Goal: Answer question/provide support: Share knowledge or assist other users

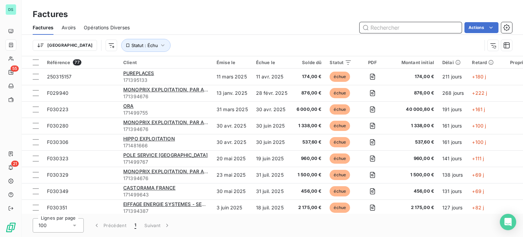
click at [394, 27] on input "text" at bounding box center [411, 27] width 102 height 11
type input "10828"
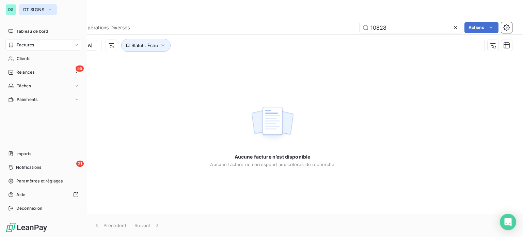
click at [35, 12] on span "DT SIGNS" at bounding box center [33, 9] width 21 height 5
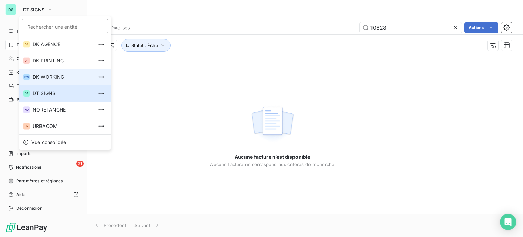
click at [40, 73] on li "DW DK WORKING" at bounding box center [65, 77] width 92 height 16
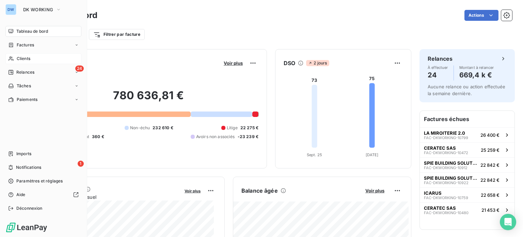
click at [33, 59] on div "Clients" at bounding box center [43, 58] width 76 height 11
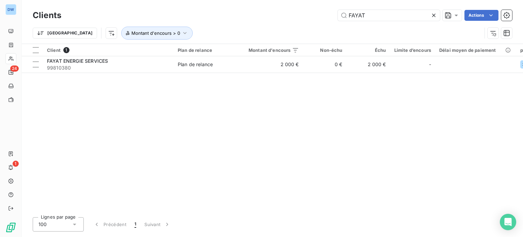
drag, startPoint x: 372, startPoint y: 12, endPoint x: 281, endPoint y: 16, distance: 91.0
click at [281, 16] on div "FAYAT Actions" at bounding box center [290, 15] width 443 height 11
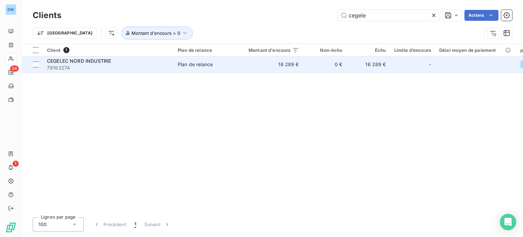
type input "cegele"
click at [250, 66] on td "16 289 €" at bounding box center [274, 64] width 59 height 16
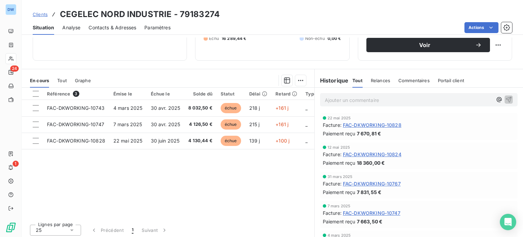
scroll to position [72, 0]
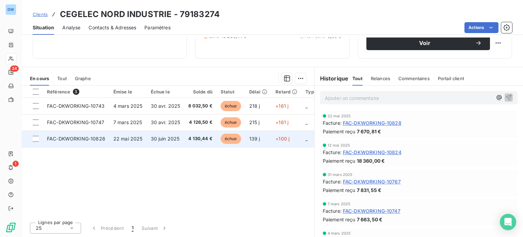
click at [107, 137] on td "FAC-DKWORKING-10828" at bounding box center [76, 138] width 66 height 16
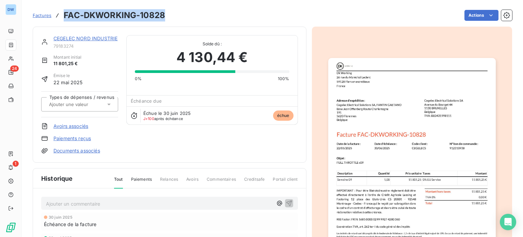
drag, startPoint x: 169, startPoint y: 12, endPoint x: 67, endPoint y: 12, distance: 102.2
click at [64, 11] on div "Factures FAC-DKWORKING-10828 Actions" at bounding box center [273, 15] width 480 height 14
copy h3 "FAC-DKWORKING-10828"
click at [45, 18] on span "Factures" at bounding box center [42, 15] width 19 height 5
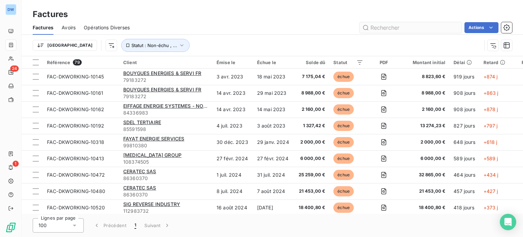
click at [426, 28] on input "text" at bounding box center [411, 27] width 102 height 11
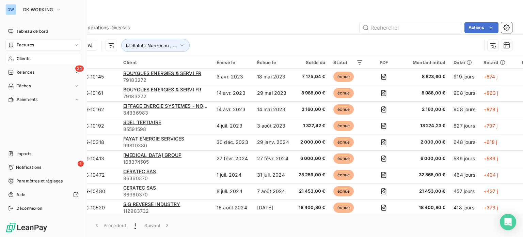
click at [35, 59] on div "Clients" at bounding box center [43, 58] width 76 height 11
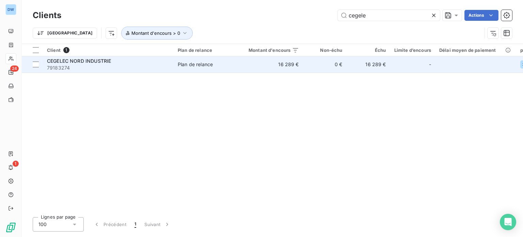
click at [147, 65] on span "79183274" at bounding box center [108, 67] width 123 height 7
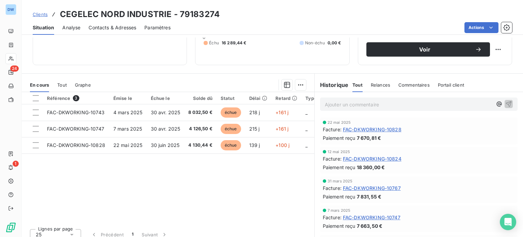
scroll to position [68, 0]
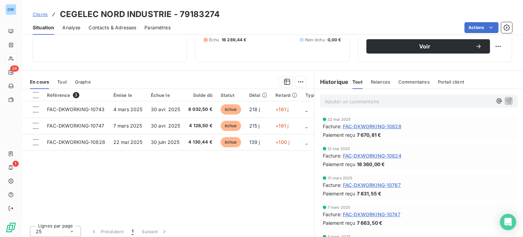
click at [362, 101] on p "Ajouter un commentaire ﻿" at bounding box center [409, 101] width 168 height 9
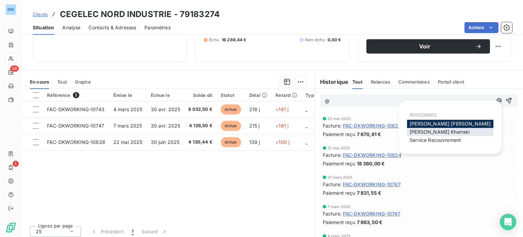
click at [416, 131] on span "[PERSON_NAME]" at bounding box center [440, 132] width 60 height 6
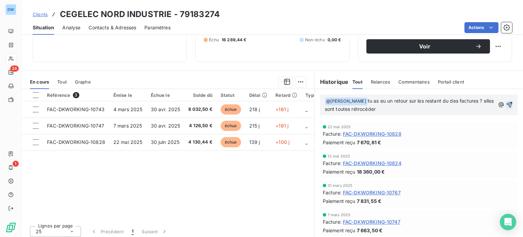
click at [506, 103] on icon "button" at bounding box center [509, 104] width 7 height 7
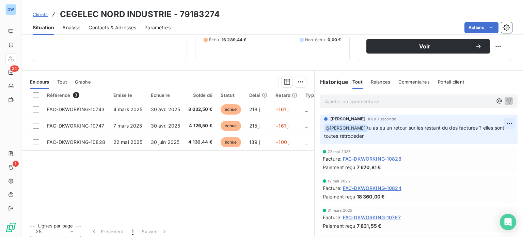
click at [500, 122] on html "DW 24 1 Clients CEGELEC NORD INDUSTRIE - 79183274 Situation Analyse Contacts & …" at bounding box center [261, 118] width 523 height 237
click at [489, 137] on div "Editer" at bounding box center [483, 138] width 38 height 11
click at [458, 127] on span "tu as eu un retour sur les restant du des factures ? elles sont toutes rétrocéd…" at bounding box center [415, 132] width 182 height 14
click at [455, 126] on span "tu as eu un retour sur les restant du des factures ? elles sont toutes rétrocéd…" at bounding box center [415, 132] width 182 height 14
click at [456, 127] on span "tu as eu un retour sur les restant du des factures ? elles sont toutes rétrocéd…" at bounding box center [415, 132] width 182 height 14
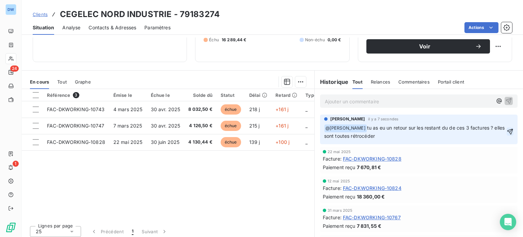
click at [507, 130] on icon "button" at bounding box center [510, 132] width 6 height 6
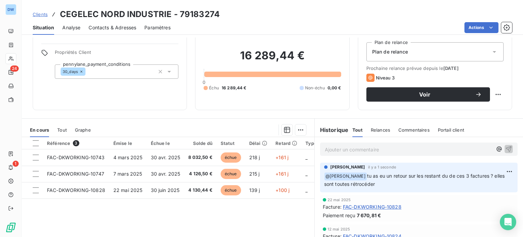
scroll to position [0, 0]
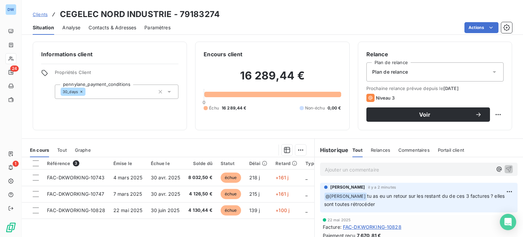
click at [36, 15] on span "Clients" at bounding box center [40, 14] width 15 height 5
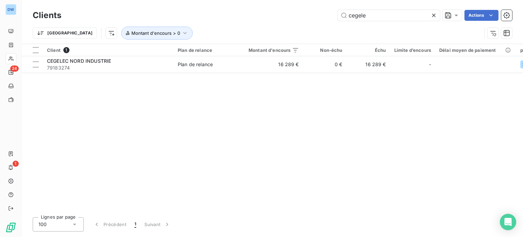
drag, startPoint x: 373, startPoint y: 19, endPoint x: 311, endPoint y: 16, distance: 62.7
click at [308, 19] on div "cegele Actions" at bounding box center [290, 15] width 443 height 11
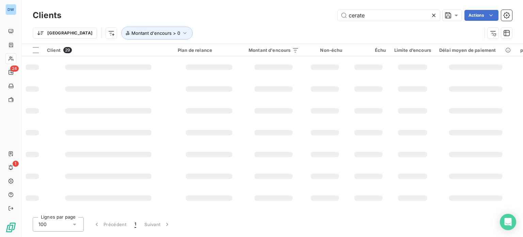
type input "cerate"
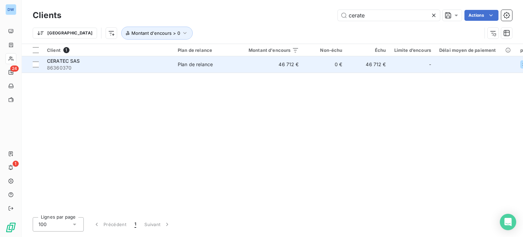
click at [253, 67] on td "46 712 €" at bounding box center [274, 64] width 59 height 16
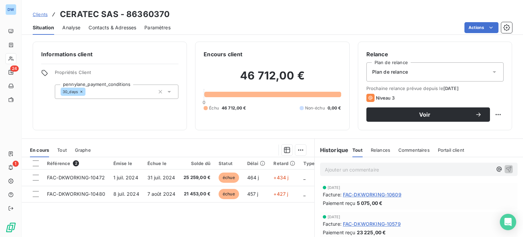
click at [354, 169] on p "Ajouter un commentaire ﻿" at bounding box center [409, 169] width 168 height 9
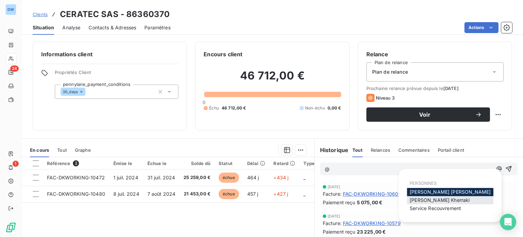
click at [433, 198] on span "[PERSON_NAME]" at bounding box center [440, 200] width 60 height 6
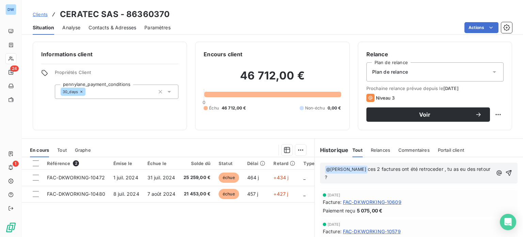
click at [506, 174] on icon "button" at bounding box center [509, 173] width 6 height 6
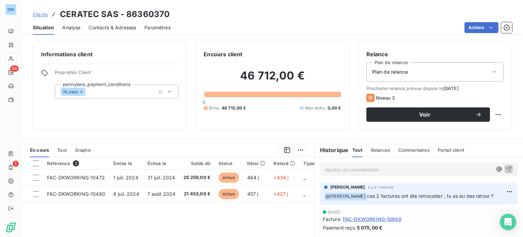
click at [40, 12] on span "Clients" at bounding box center [40, 14] width 15 height 5
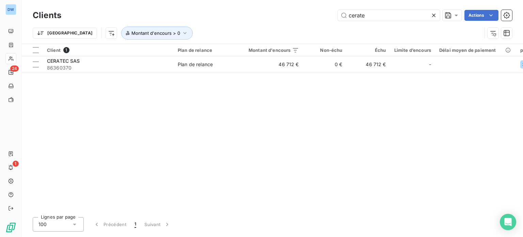
drag, startPoint x: 370, startPoint y: 18, endPoint x: 271, endPoint y: 17, distance: 99.1
click at [271, 17] on div "cerate Actions" at bounding box center [290, 15] width 443 height 11
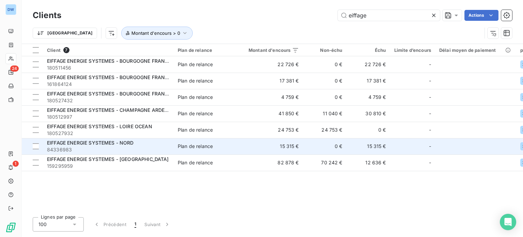
type input "eiffage"
click at [85, 147] on span "84336983" at bounding box center [108, 149] width 123 height 7
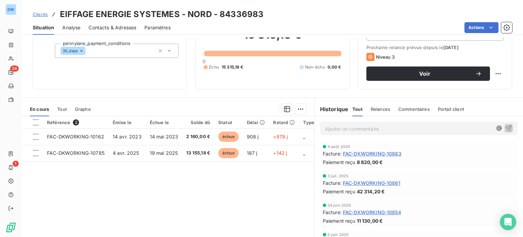
scroll to position [68, 0]
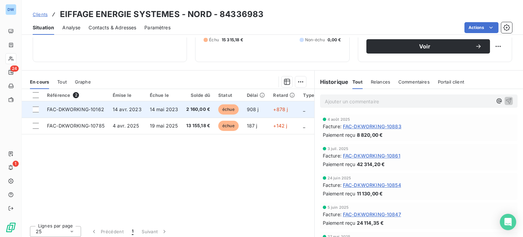
click at [127, 109] on span "14 avr. 2023" at bounding box center [127, 109] width 29 height 6
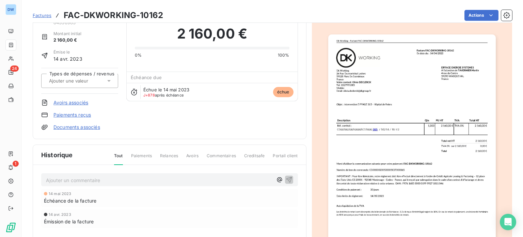
scroll to position [35, 0]
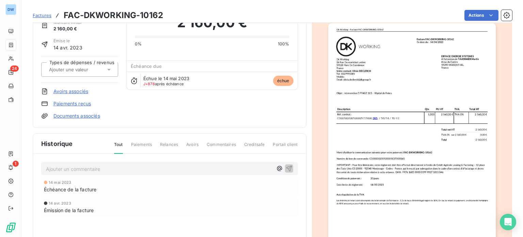
click at [114, 165] on p "Ajouter un commentaire ﻿" at bounding box center [159, 168] width 227 height 9
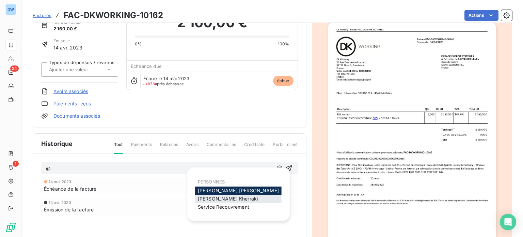
click at [219, 196] on span "[PERSON_NAME]" at bounding box center [228, 198] width 60 height 6
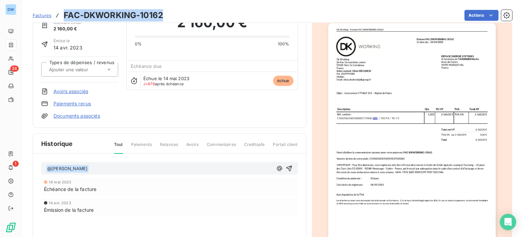
drag, startPoint x: 126, startPoint y: 13, endPoint x: 65, endPoint y: 12, distance: 61.0
click at [65, 12] on div "Factures FAC-DKWORKING-10162 Actions" at bounding box center [273, 15] width 480 height 14
copy h3 "FAC-DKWORKING-10162"
click at [91, 166] on p "﻿ @ [PERSON_NAME] ﻿ ﻿" at bounding box center [159, 168] width 227 height 8
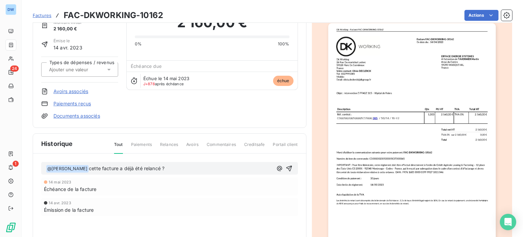
click at [174, 168] on p "﻿ @ [PERSON_NAME] ﻿ cette facture a déjà été relancé ?" at bounding box center [159, 168] width 227 height 8
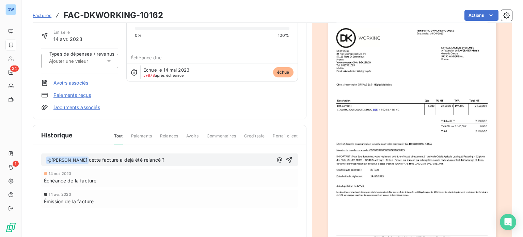
scroll to position [68, 0]
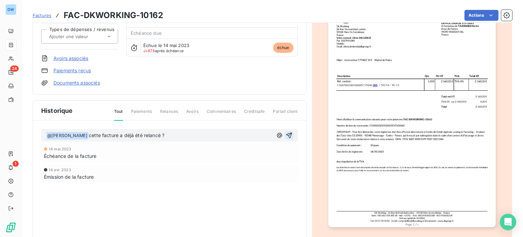
click at [288, 136] on icon "button" at bounding box center [289, 135] width 7 height 7
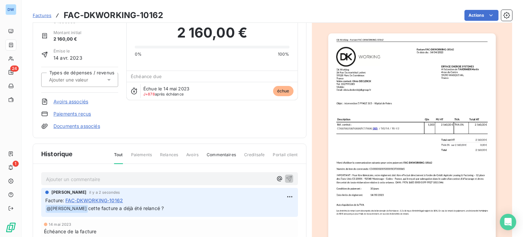
scroll to position [0, 0]
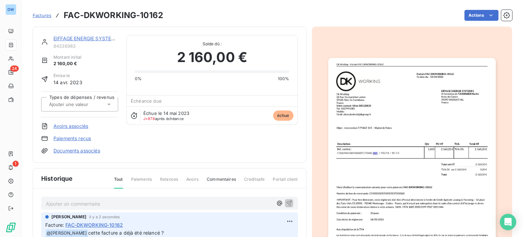
click at [40, 17] on span "Factures" at bounding box center [42, 15] width 19 height 5
